Goal: Task Accomplishment & Management: Use online tool/utility

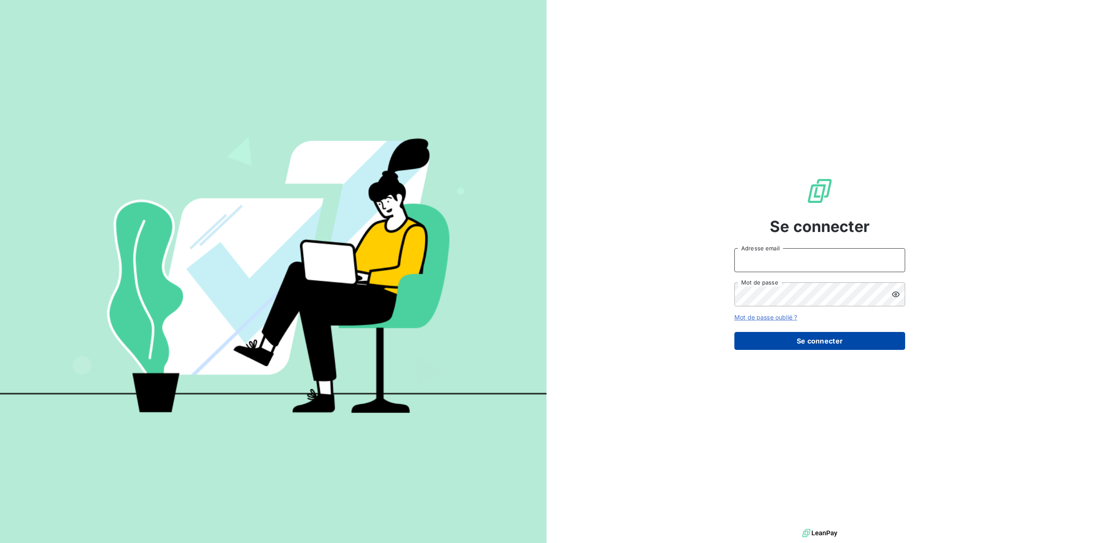
type input "[EMAIL_ADDRESS][DOMAIN_NAME]"
click at [804, 339] on button "Se connecter" at bounding box center [820, 341] width 171 height 18
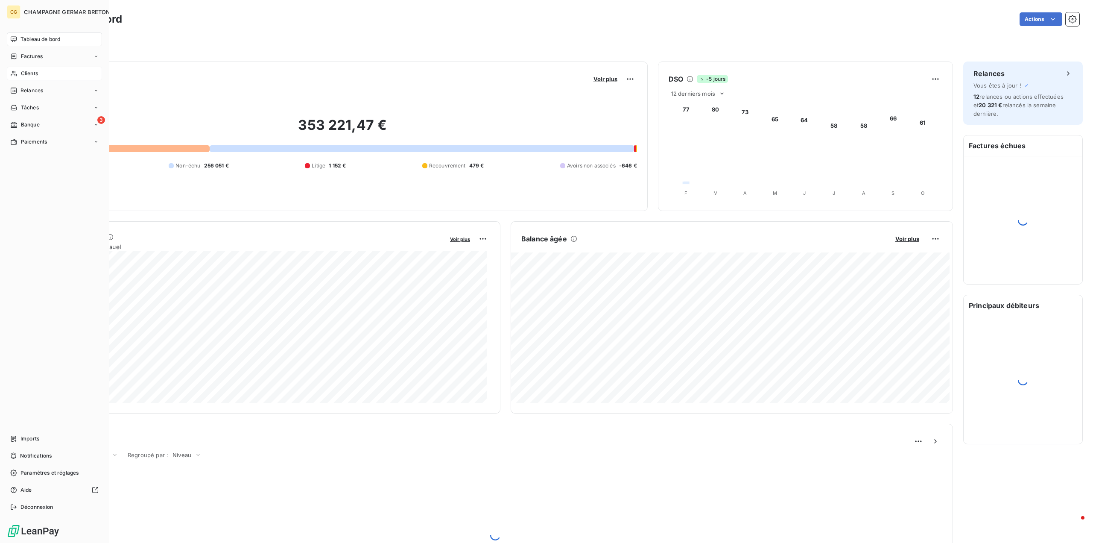
click at [32, 74] on span "Clients" at bounding box center [29, 74] width 17 height 8
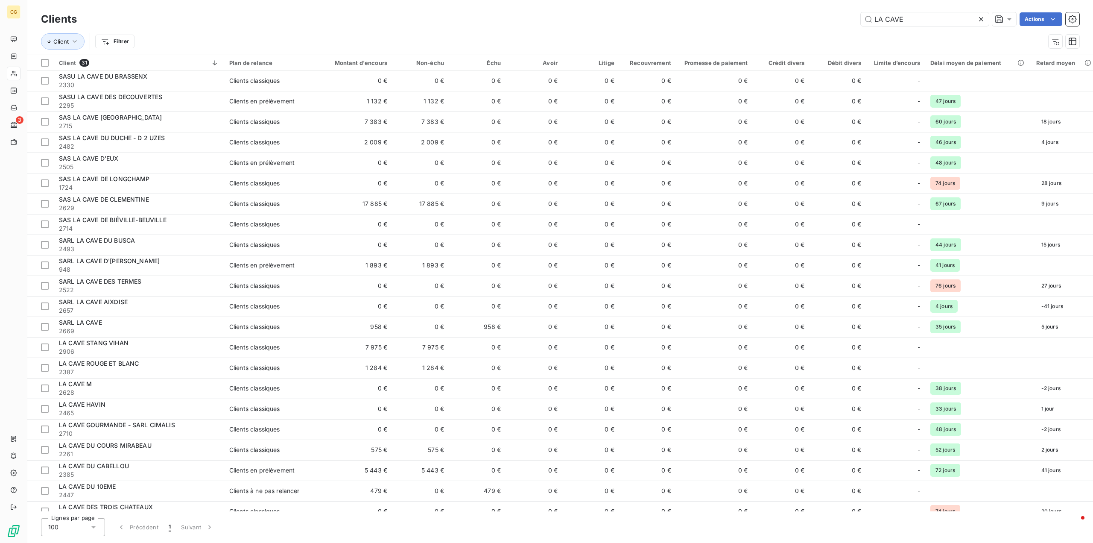
type input "LA CAVE"
click at [980, 19] on icon at bounding box center [981, 19] width 9 height 9
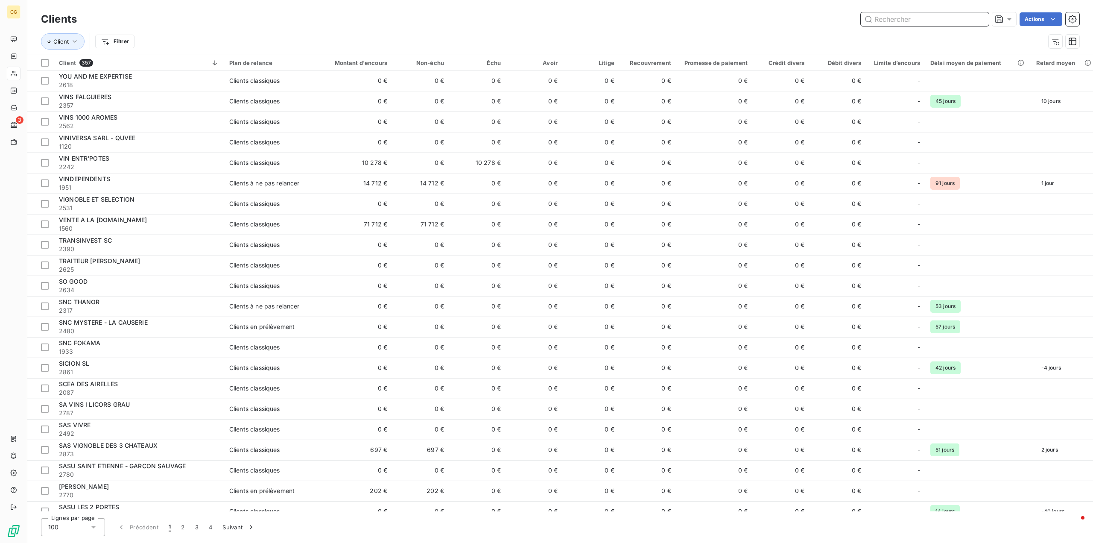
click at [908, 22] on input "text" at bounding box center [925, 19] width 128 height 14
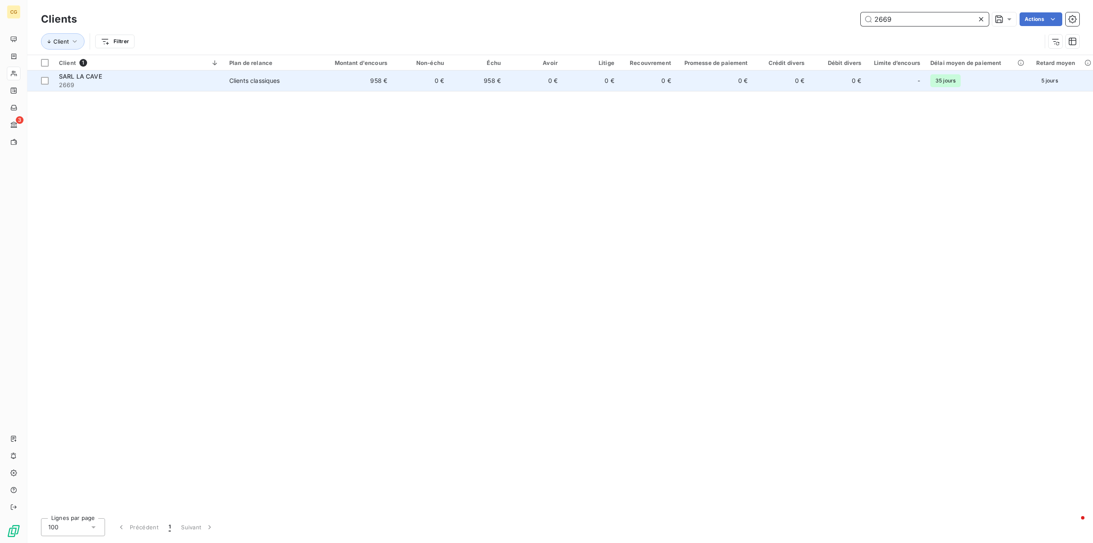
type input "2669"
click at [380, 80] on td "958 €" at bounding box center [354, 80] width 76 height 21
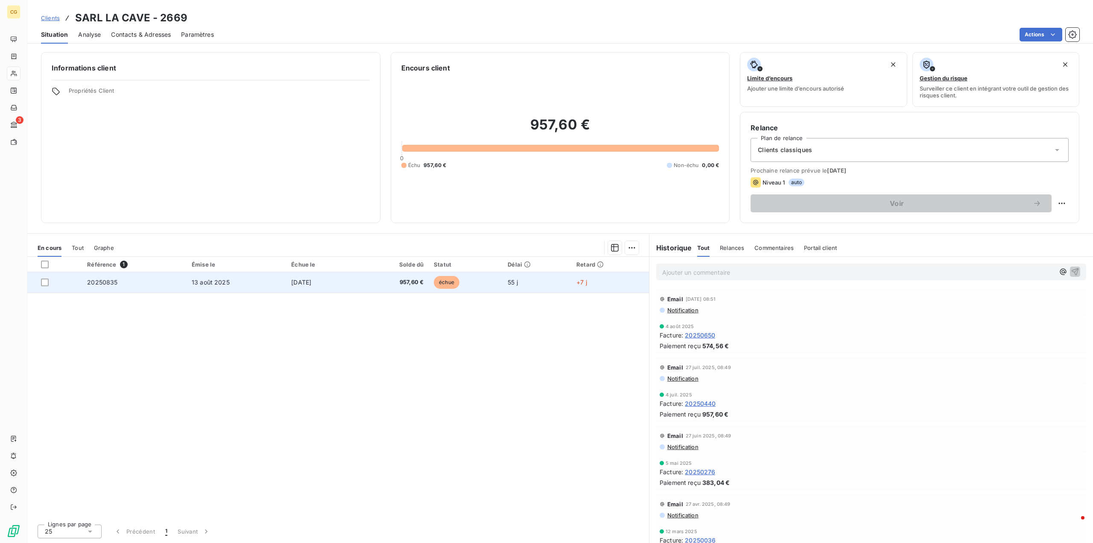
click at [193, 281] on span "13 août 2025" at bounding box center [211, 281] width 38 height 7
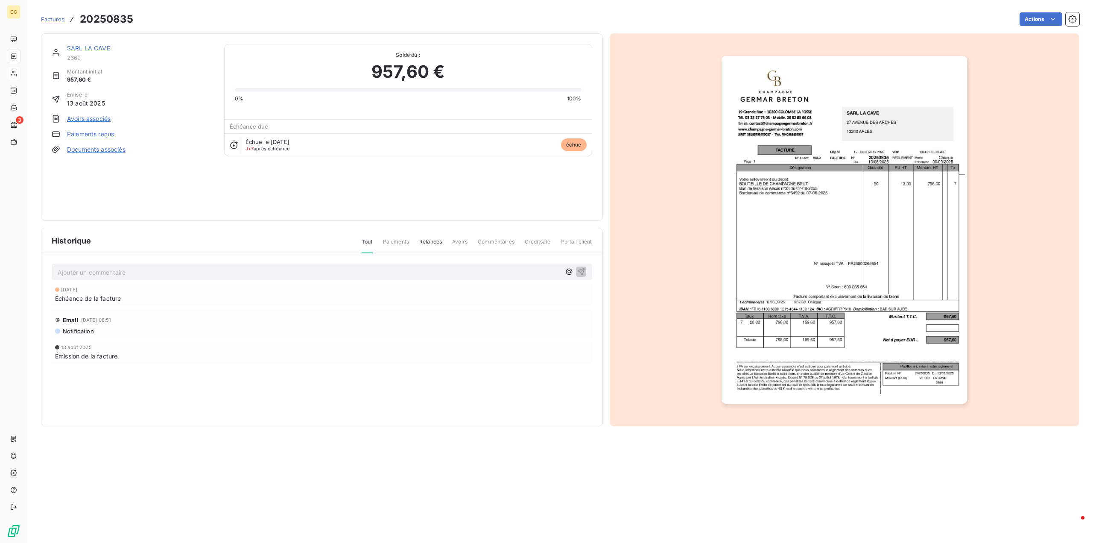
click at [94, 134] on link "Paiements reçus" at bounding box center [90, 134] width 47 height 9
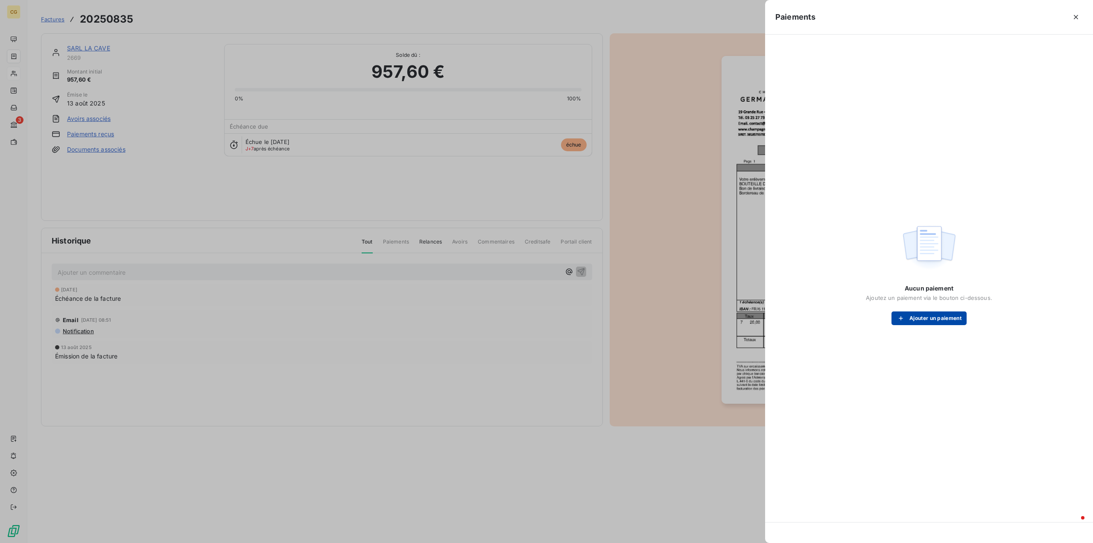
click at [944, 314] on button "Ajouter un paiement" at bounding box center [929, 318] width 75 height 14
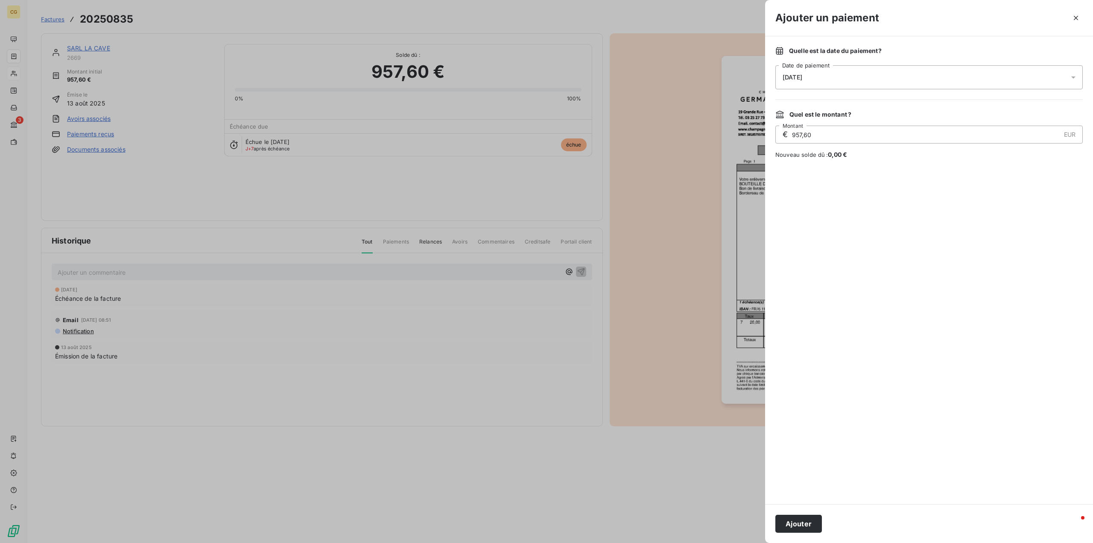
click at [931, 79] on div "[DATE]" at bounding box center [930, 77] width 308 height 24
click at [888, 148] on button "4" at bounding box center [885, 148] width 17 height 17
click at [849, 353] on div at bounding box center [930, 331] width 308 height 325
click at [807, 521] on button "Ajouter" at bounding box center [799, 524] width 47 height 18
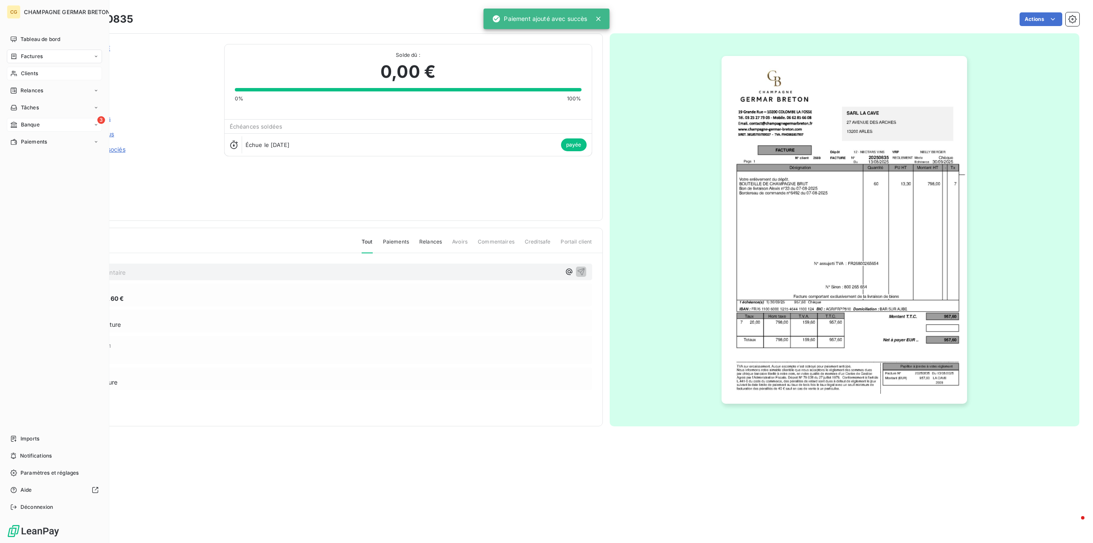
click at [21, 122] on span "Banque" at bounding box center [30, 125] width 19 height 8
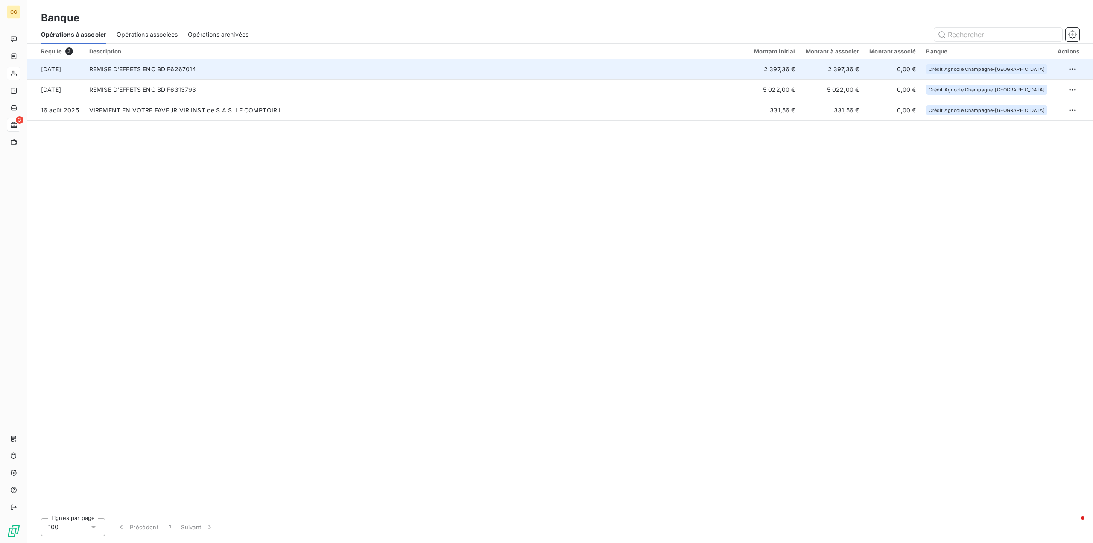
click at [270, 68] on td "REMISE D'EFFETS ENC BD F6267014" at bounding box center [416, 69] width 665 height 21
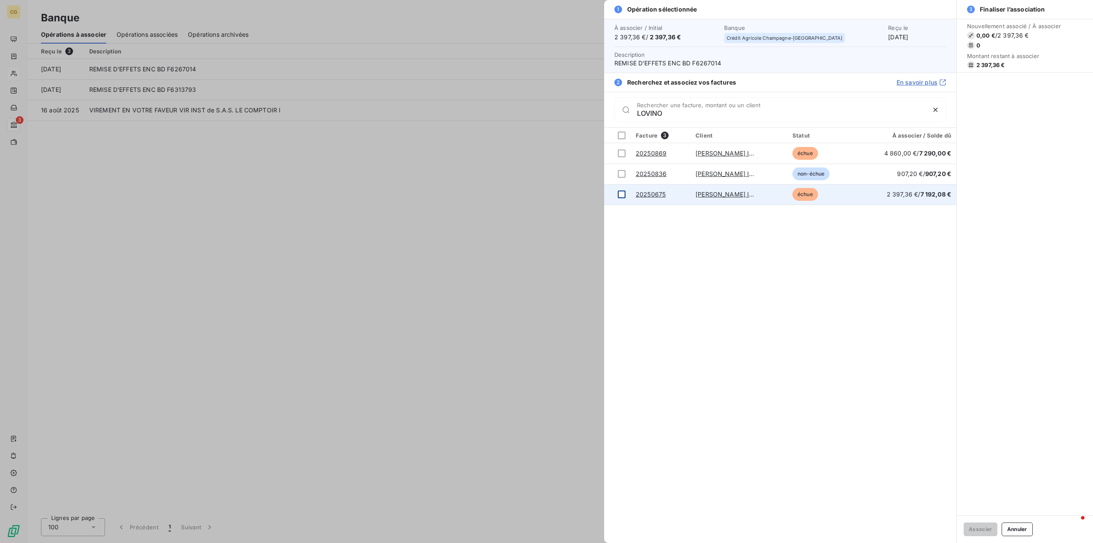
type input "LOVINO"
click at [620, 195] on div at bounding box center [622, 194] width 8 height 8
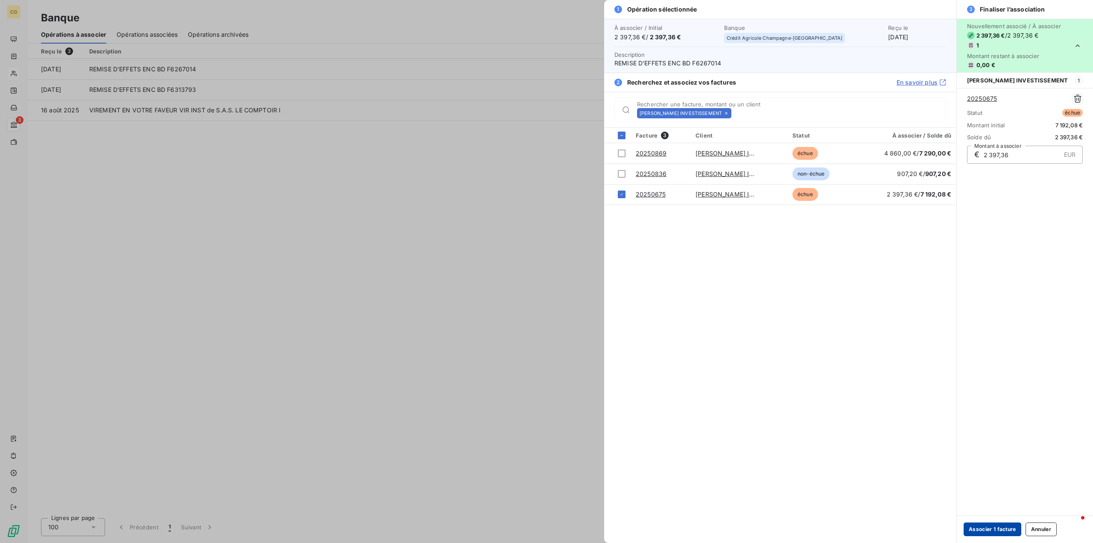
click at [1002, 529] on button "Associer 1 facture" at bounding box center [993, 529] width 58 height 14
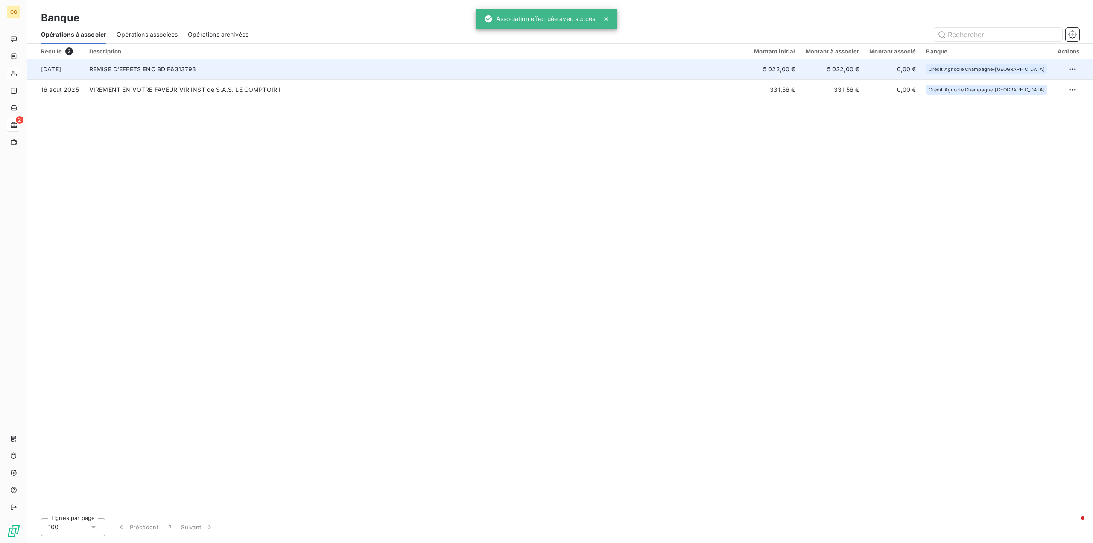
click at [725, 69] on td "REMISE D'EFFETS ENC BD F6313793" at bounding box center [416, 69] width 665 height 21
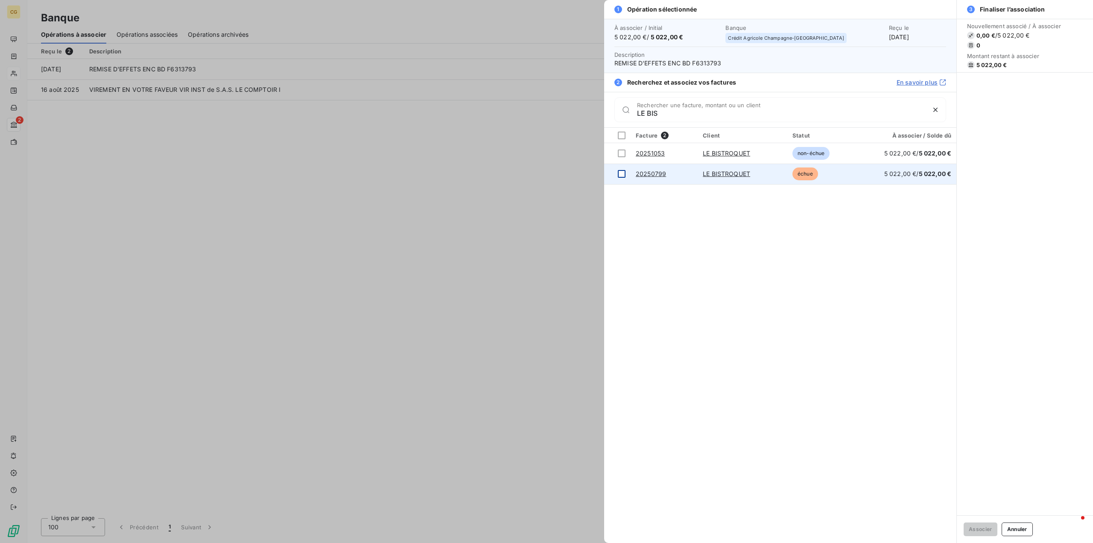
type input "LE BIS"
click at [621, 175] on div at bounding box center [622, 174] width 8 height 8
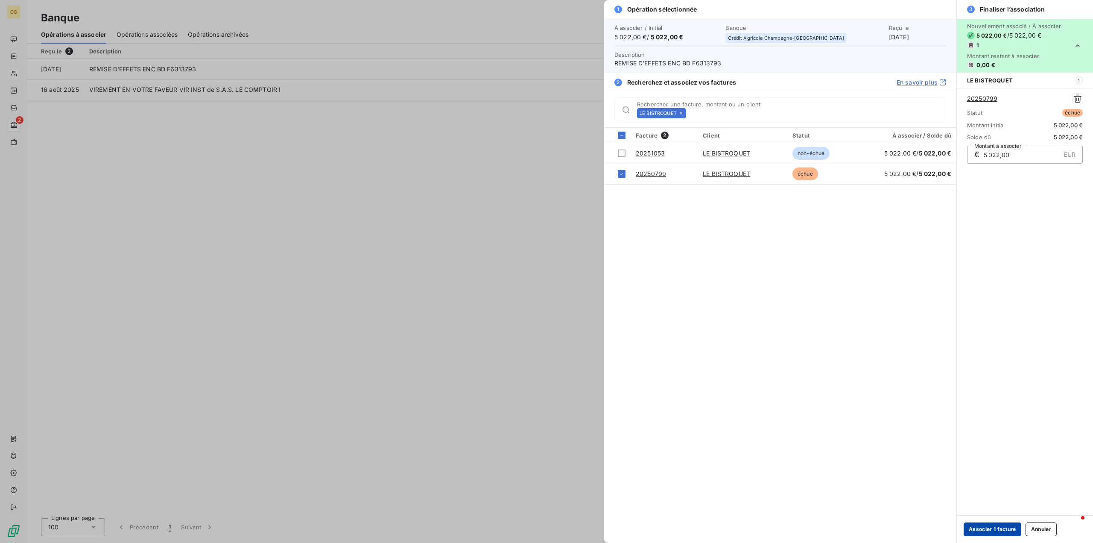
click at [981, 528] on button "Associer 1 facture" at bounding box center [993, 529] width 58 height 14
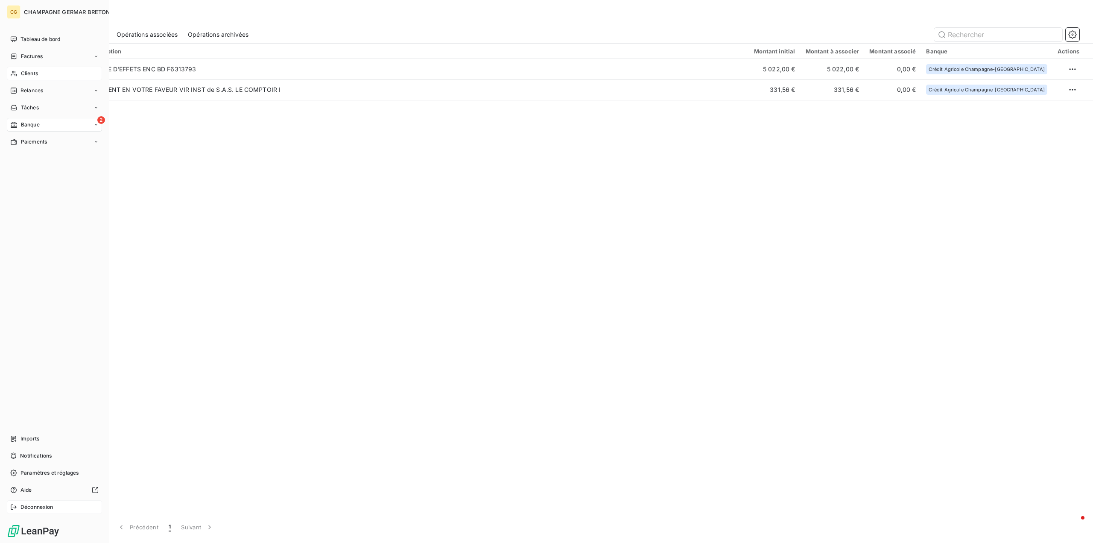
click at [24, 506] on span "Déconnexion" at bounding box center [37, 507] width 33 height 8
